Goal: Go to known website: Access a specific website the user already knows

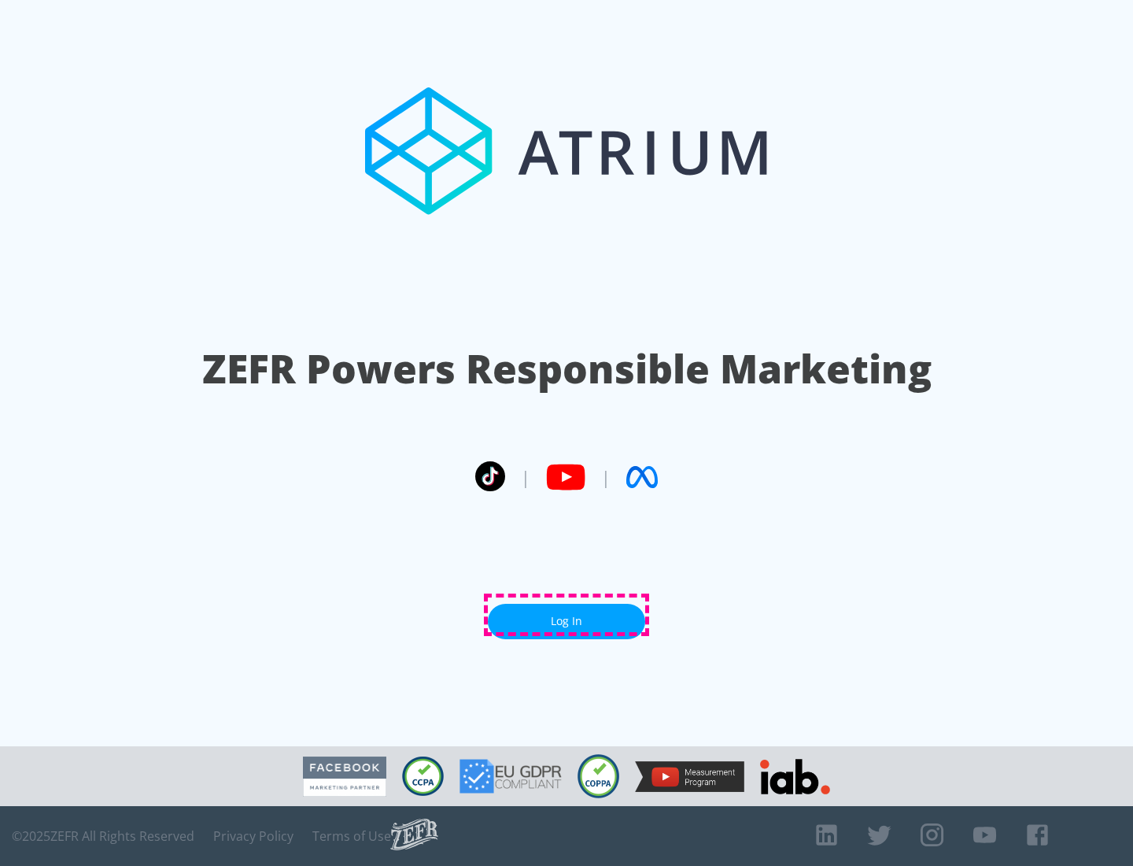
click at [567, 615] on link "Log In" at bounding box center [566, 621] width 157 height 35
